Goal: Information Seeking & Learning: Learn about a topic

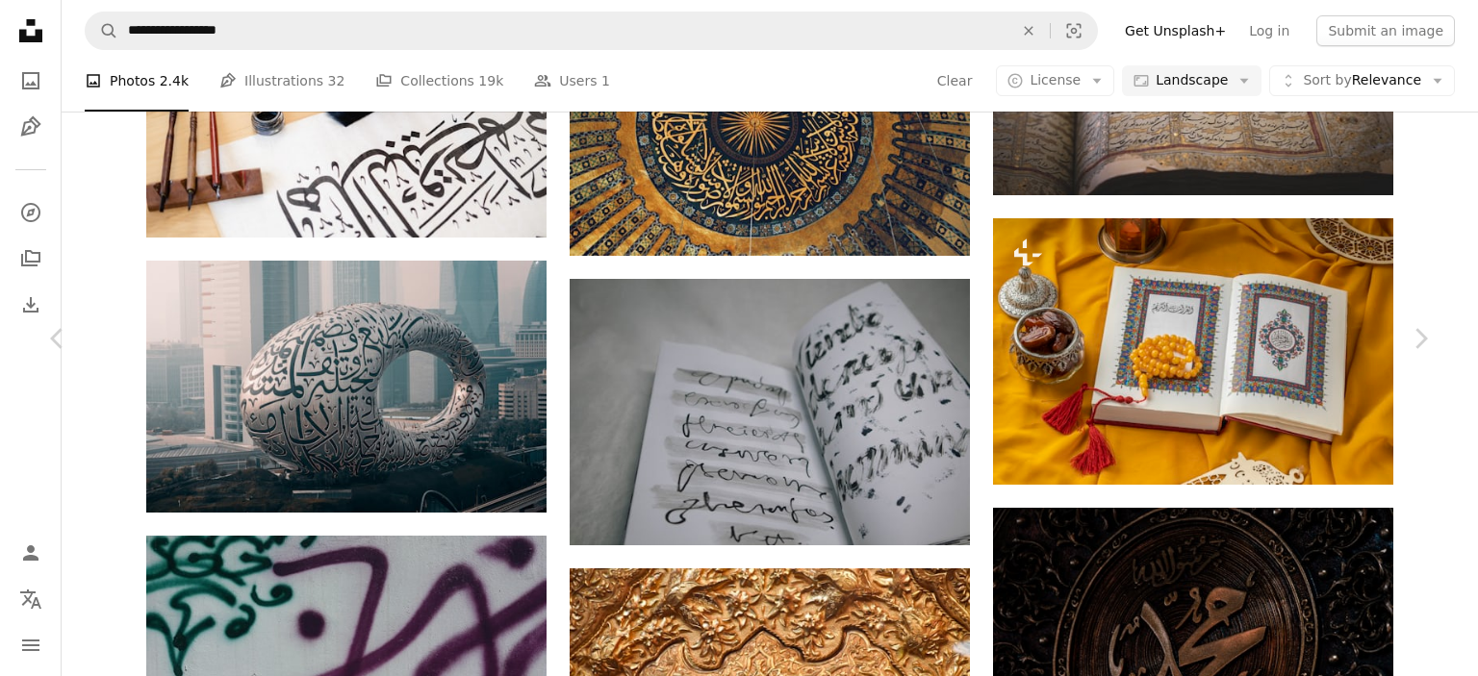
scroll to position [12846, 0]
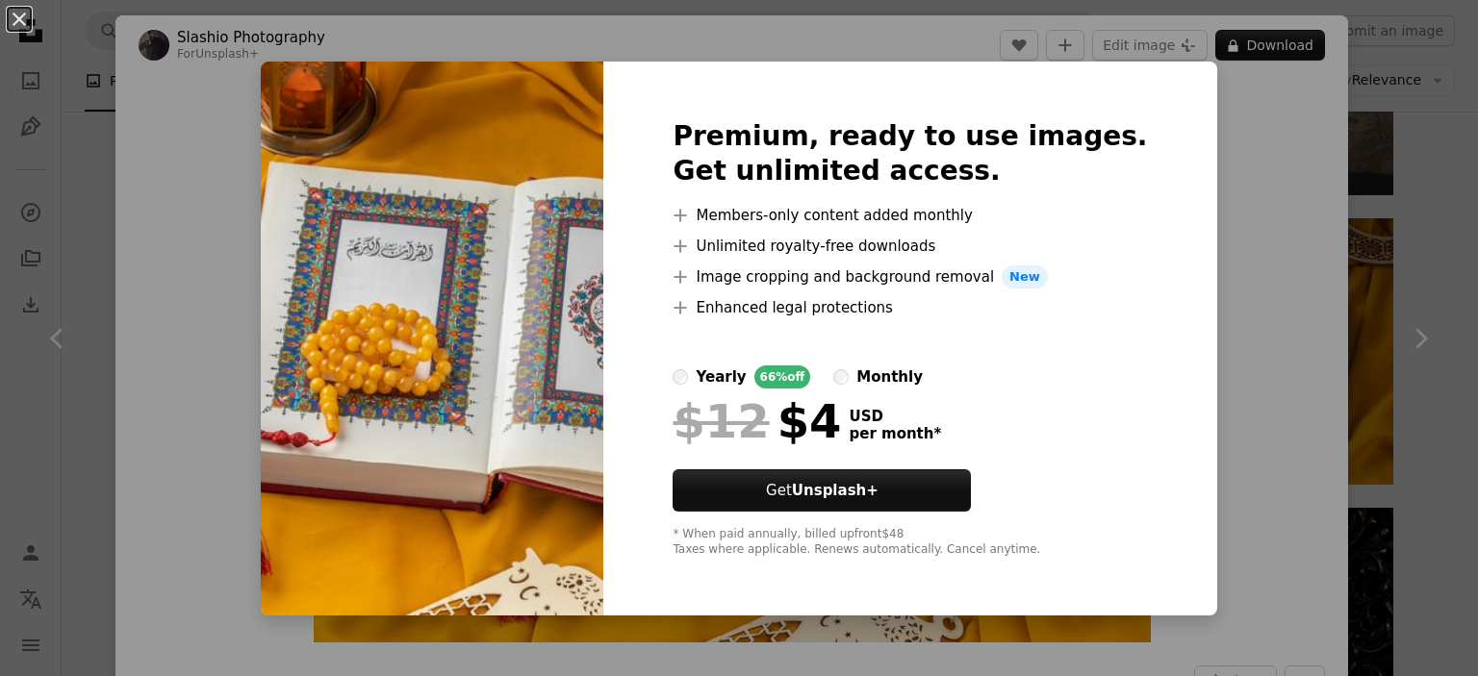
click at [1225, 290] on div "An X shape Premium, ready to use images. Get unlimited access. A plus sign Memb…" at bounding box center [739, 338] width 1478 height 676
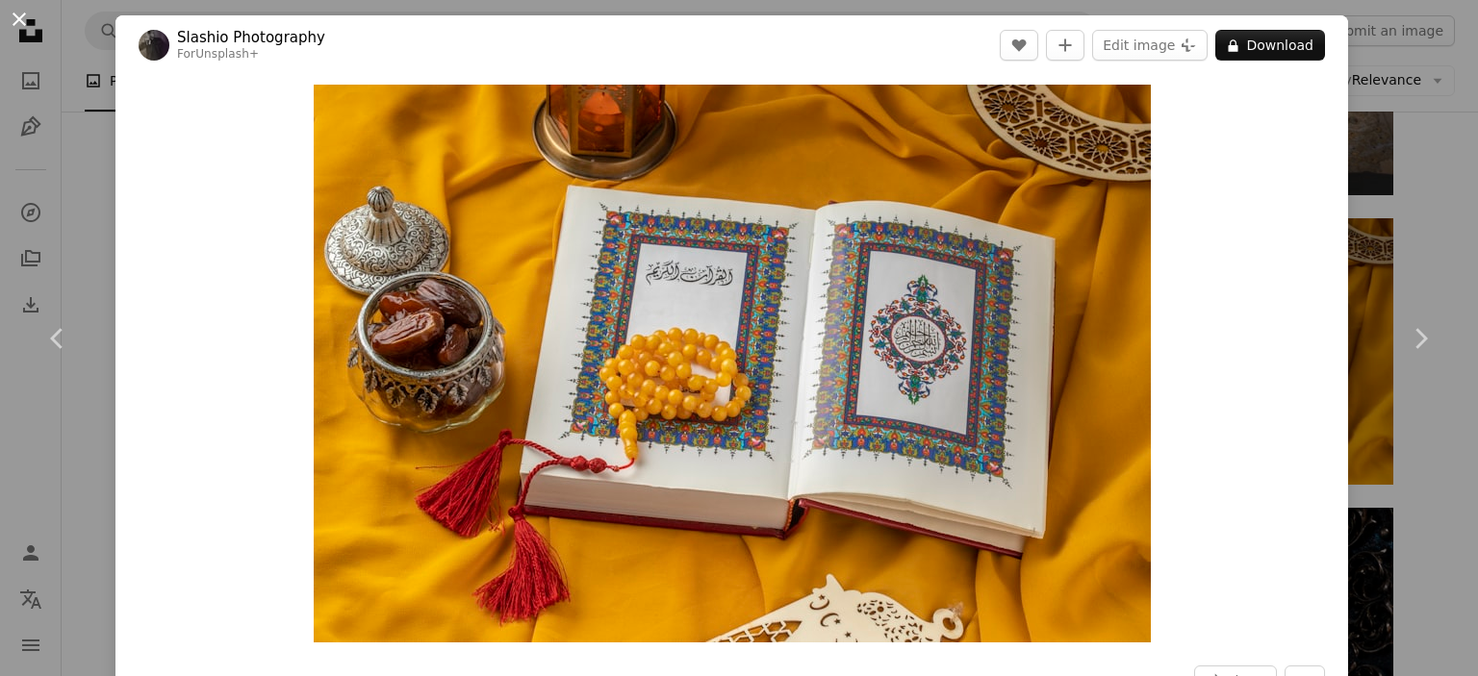
click at [23, 24] on button "An X shape" at bounding box center [19, 19] width 23 height 23
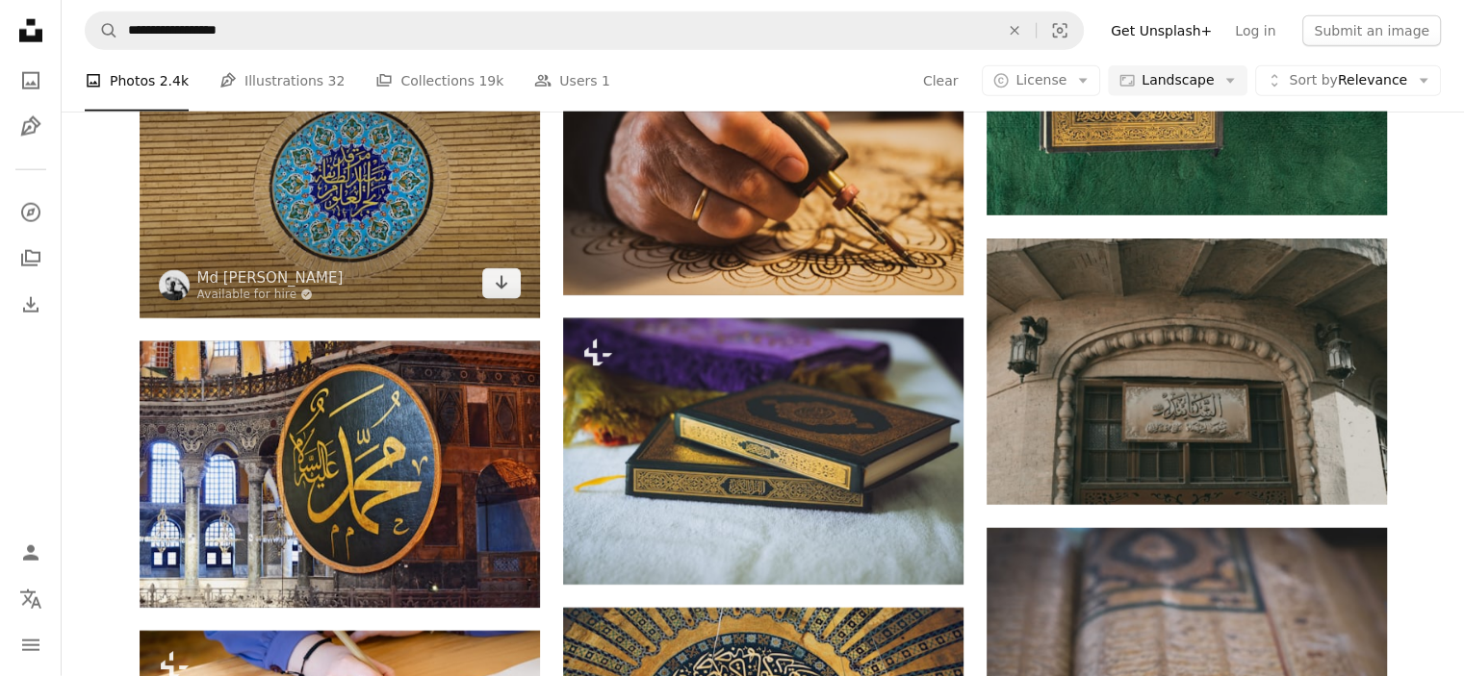
scroll to position [12205, 0]
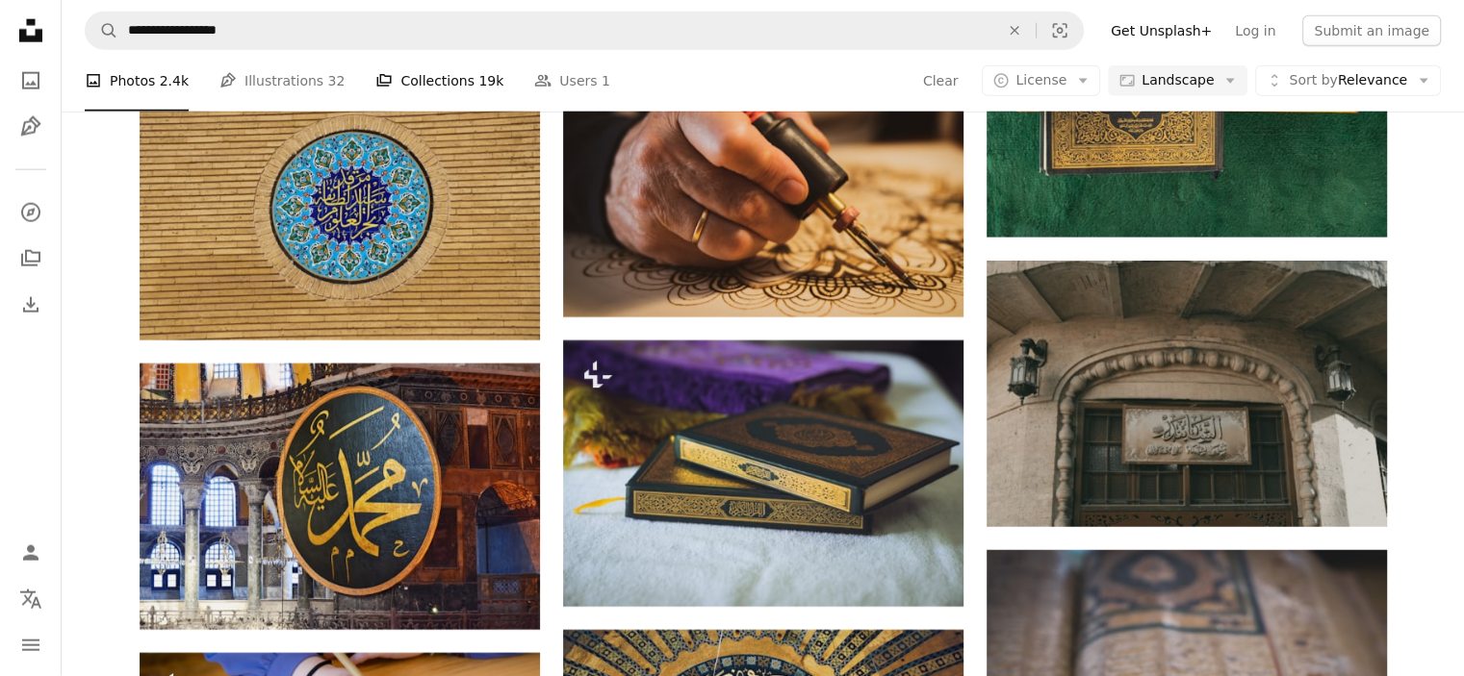
click at [402, 80] on link "A stack of folders Collections 19k" at bounding box center [439, 81] width 128 height 62
